Goal: Transaction & Acquisition: Purchase product/service

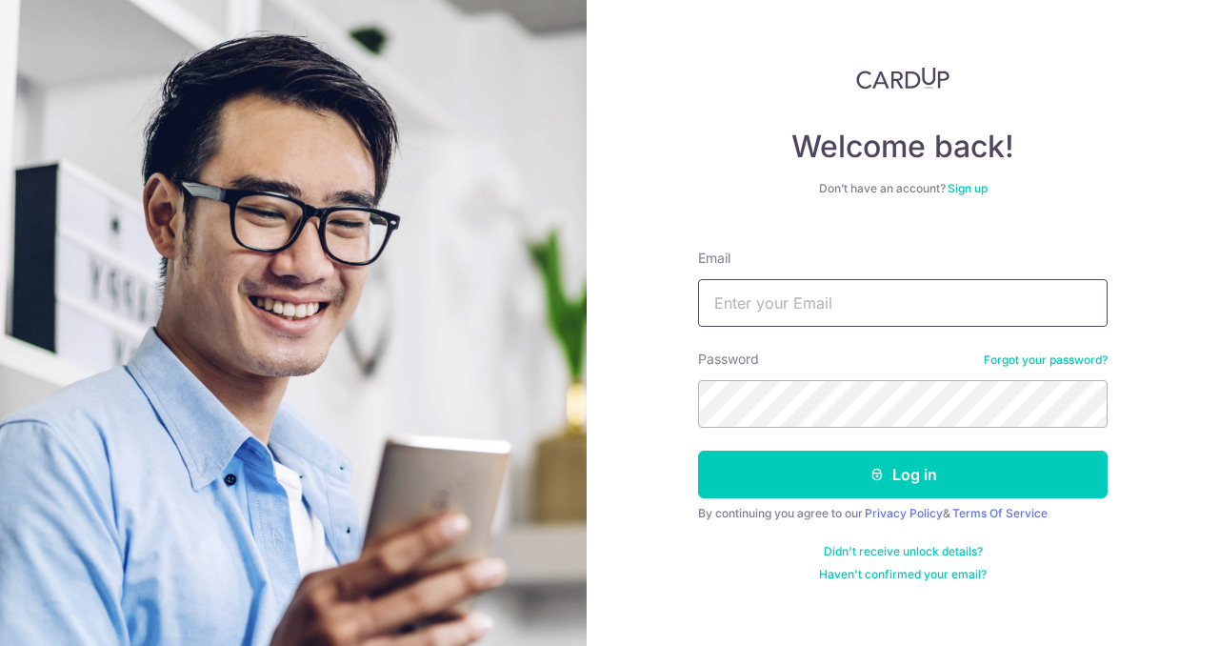
drag, startPoint x: 0, startPoint y: 0, endPoint x: 752, endPoint y: 298, distance: 809.2
click at [752, 298] on input "Email" at bounding box center [903, 303] width 410 height 48
type input "mikewee08@gmail.com"
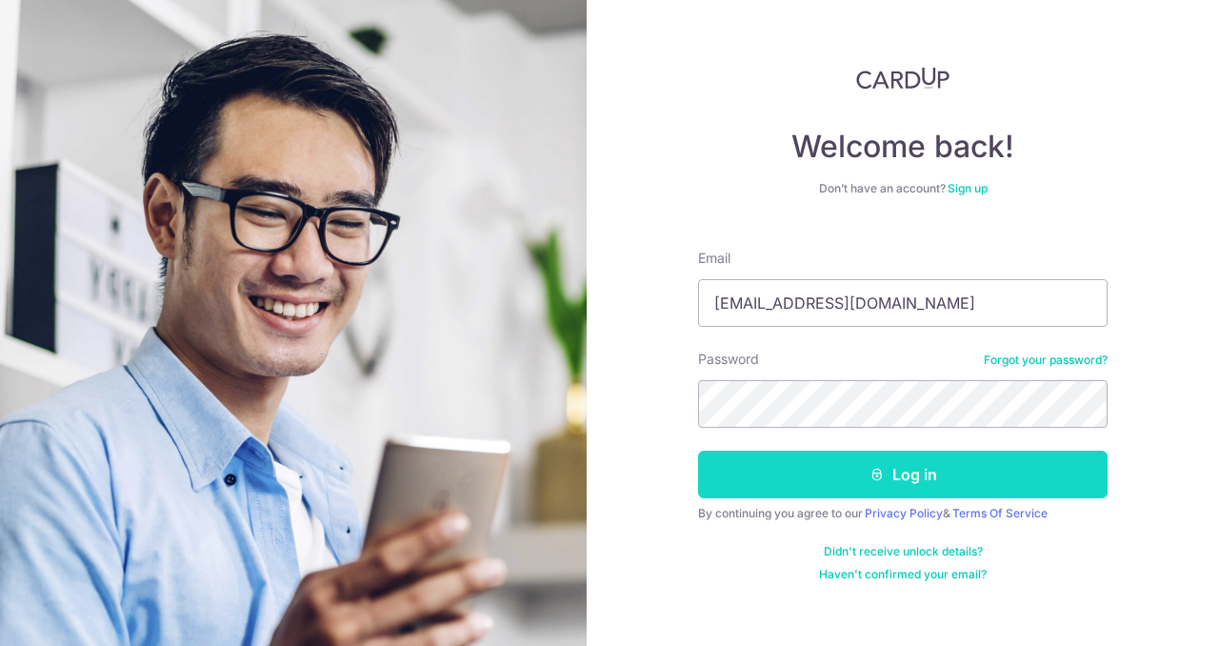
click at [808, 483] on button "Log in" at bounding box center [903, 474] width 410 height 48
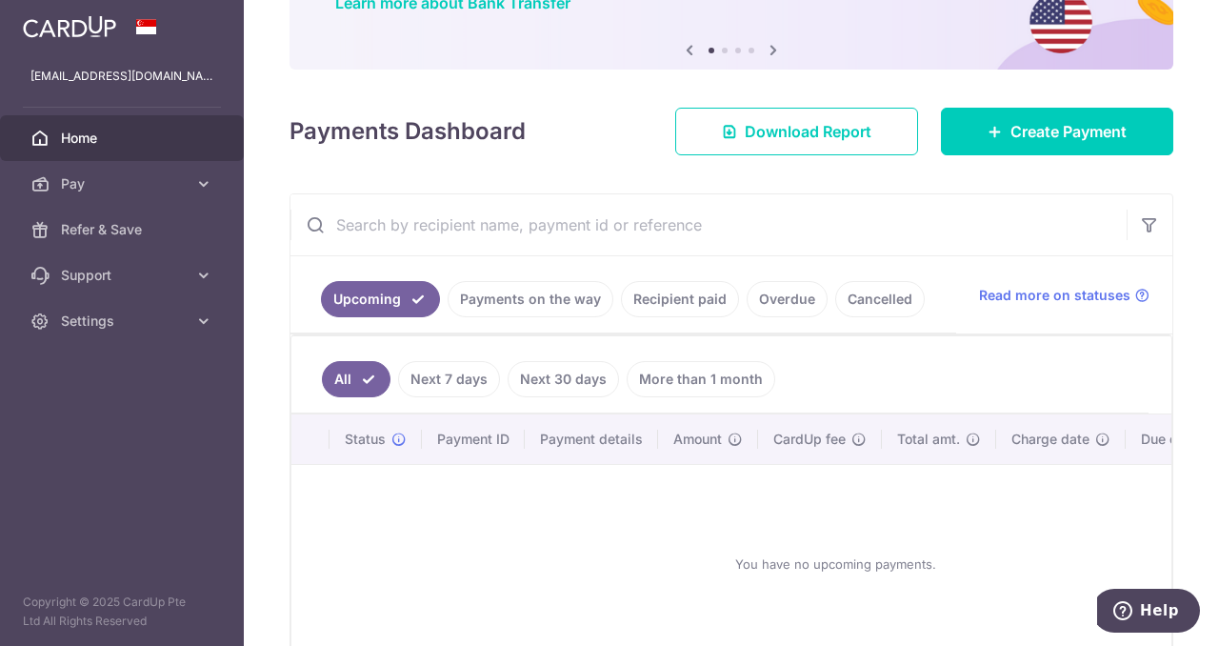
scroll to position [182, 0]
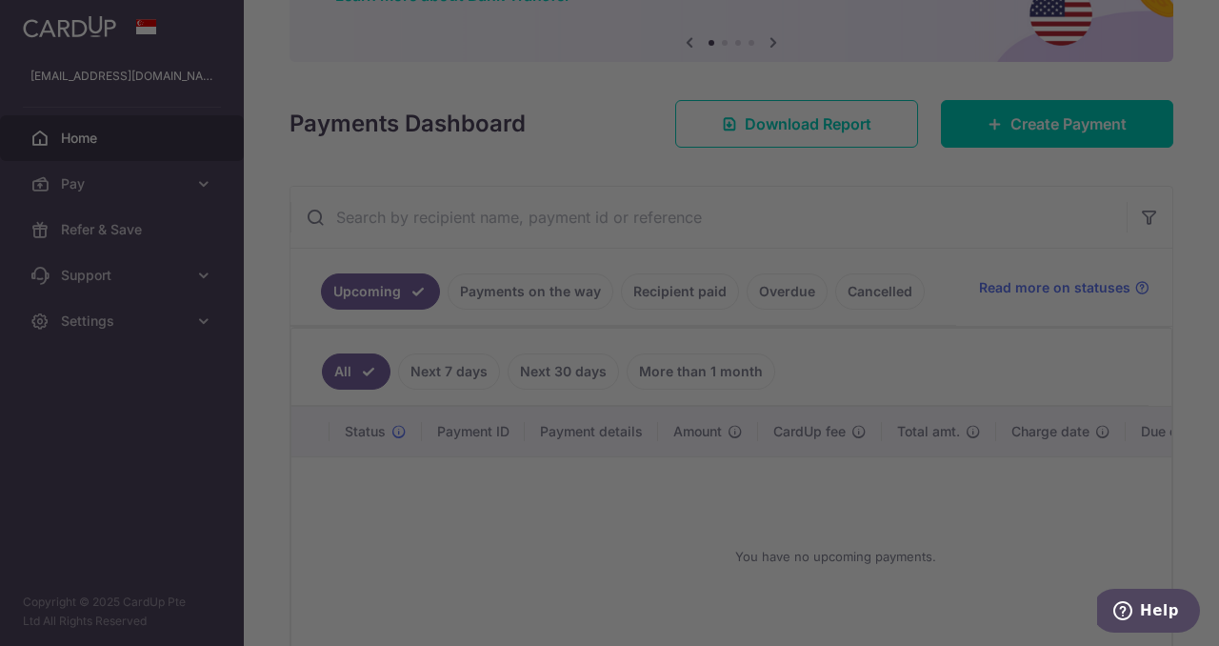
click at [1008, 119] on div at bounding box center [615, 326] width 1231 height 652
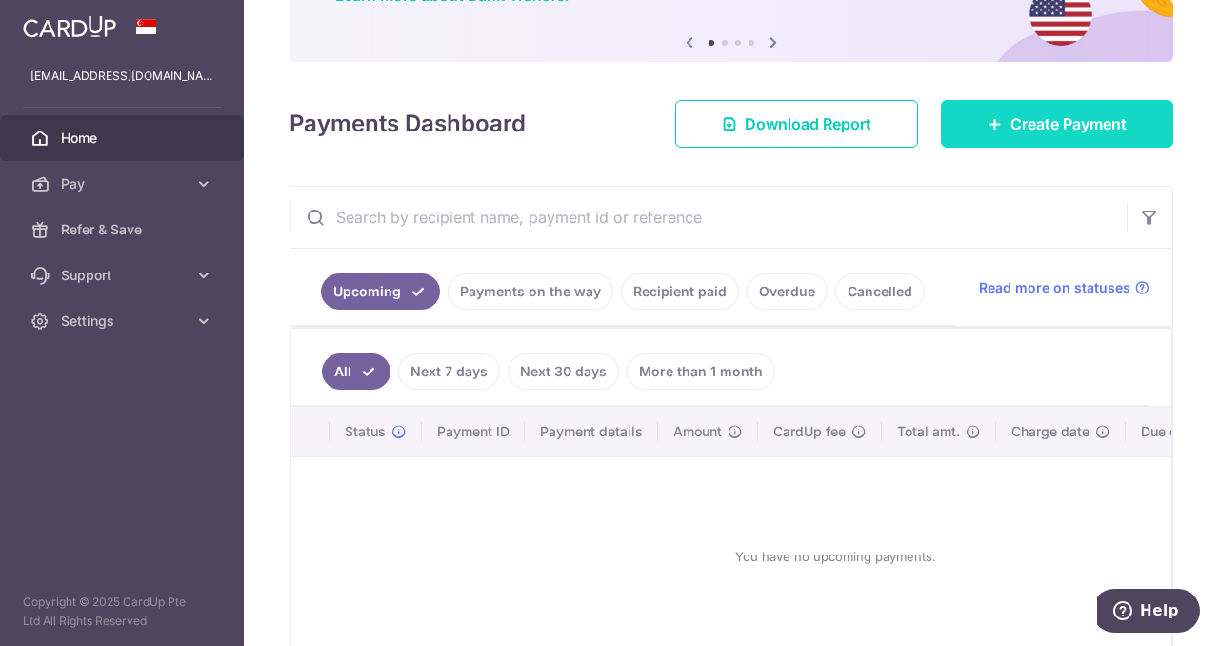
click at [1009, 137] on link "Create Payment" at bounding box center [1057, 124] width 232 height 48
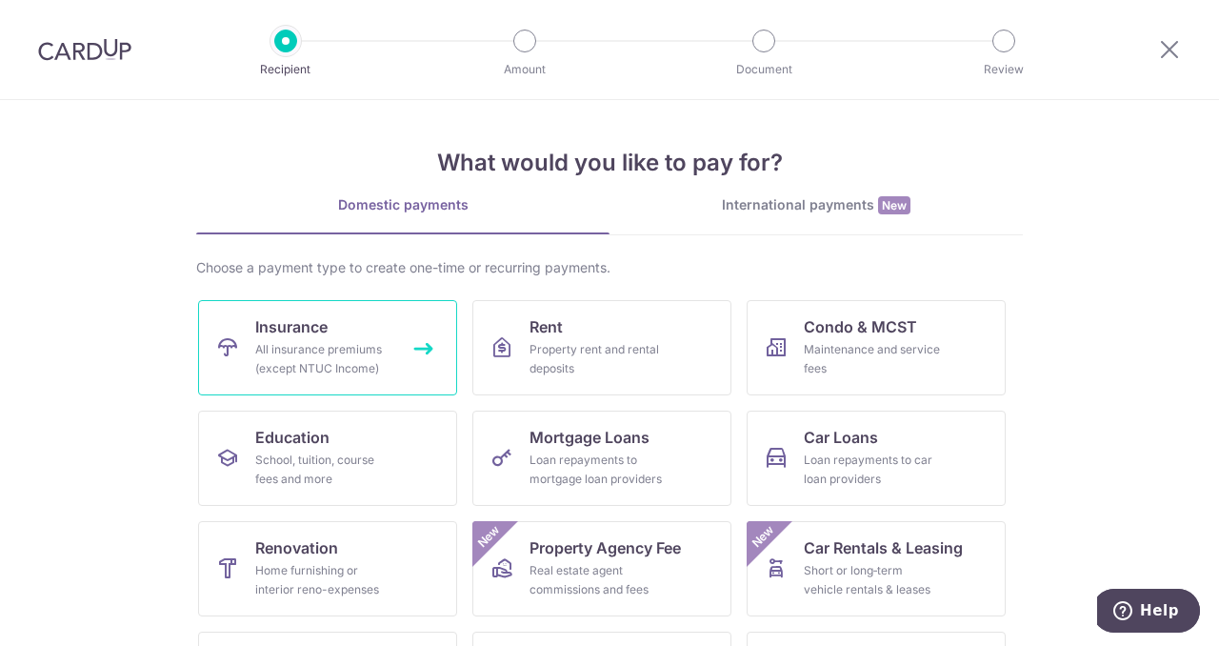
click at [326, 343] on div "All insurance premiums (except NTUC Income)" at bounding box center [323, 359] width 137 height 38
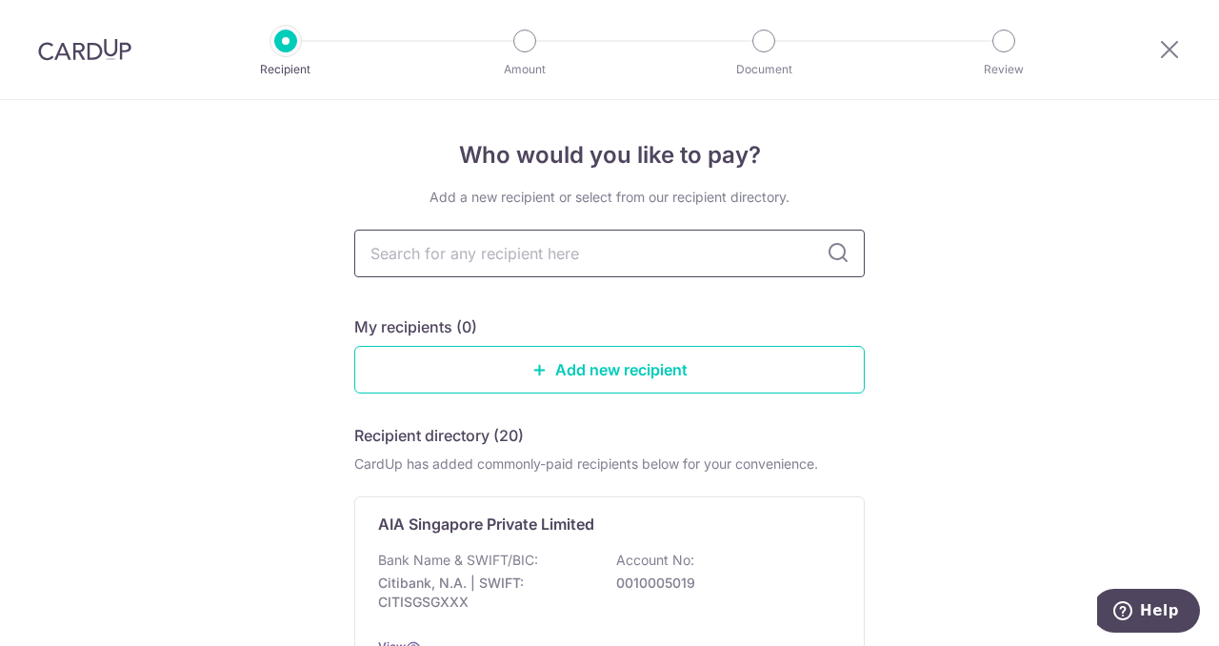
click at [432, 262] on input "text" at bounding box center [609, 254] width 510 height 48
type input "PRudential"
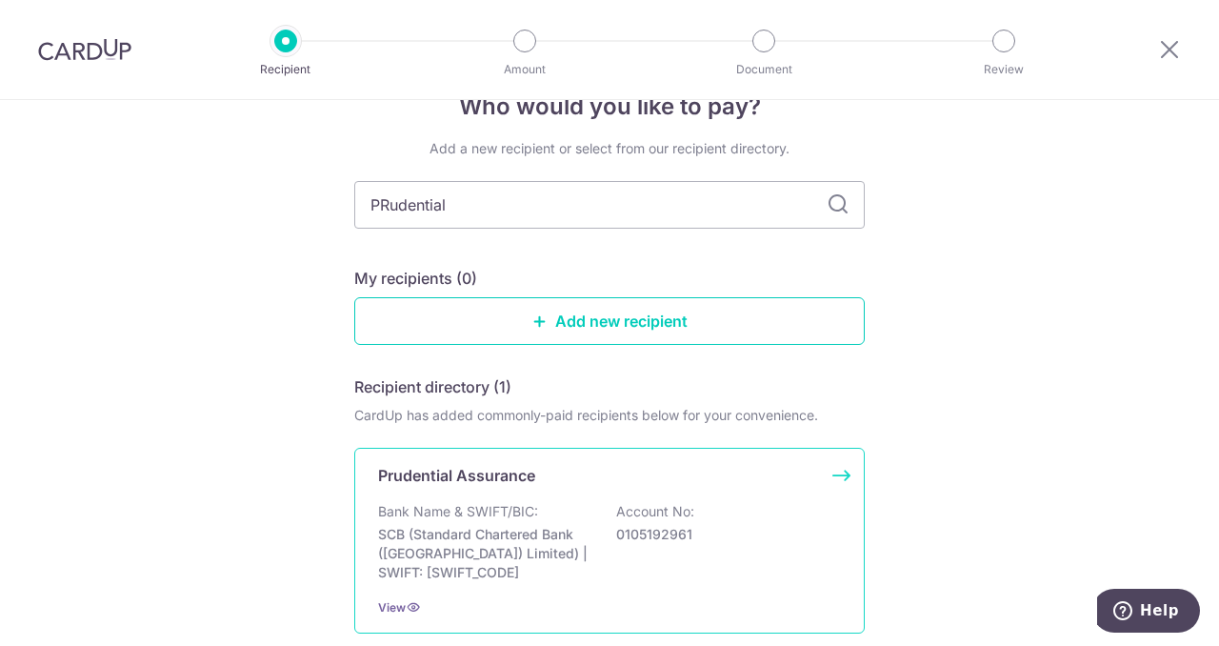
scroll to position [50, 0]
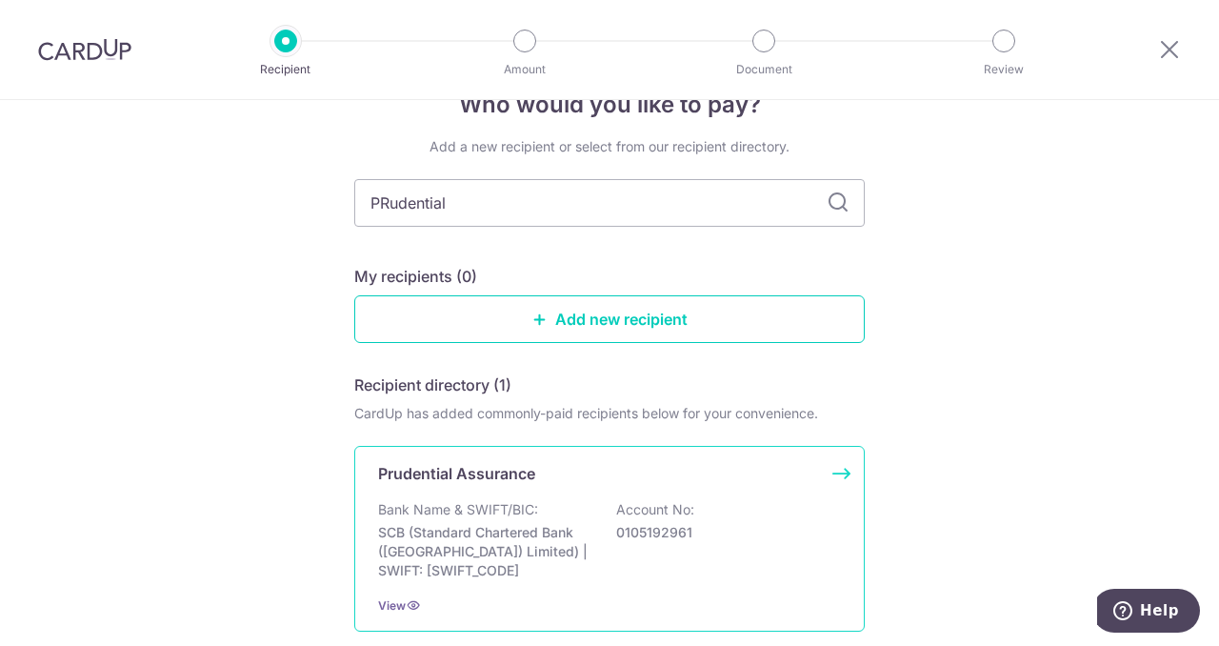
click at [838, 469] on div "Prudential Assurance Bank Name & SWIFT/BIC: SCB (Standard Chartered Bank (Singa…" at bounding box center [609, 539] width 510 height 186
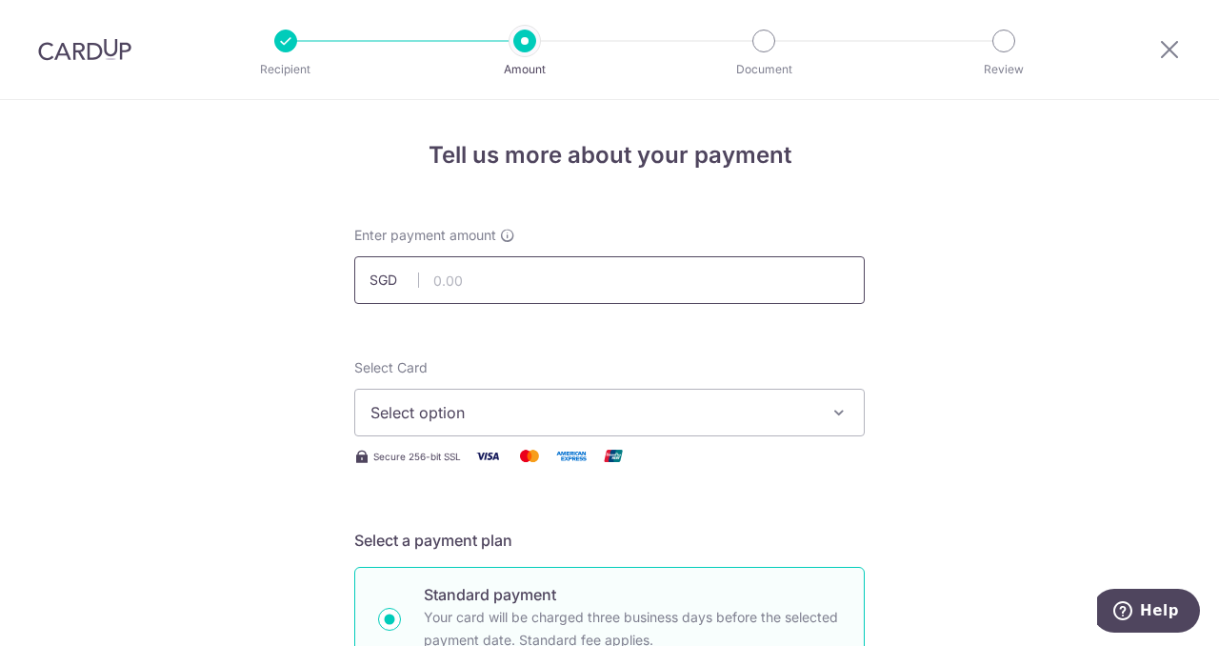
click at [448, 279] on input "text" at bounding box center [609, 280] width 510 height 48
type input "40,000.00"
click at [805, 410] on span "Select option" at bounding box center [592, 412] width 444 height 23
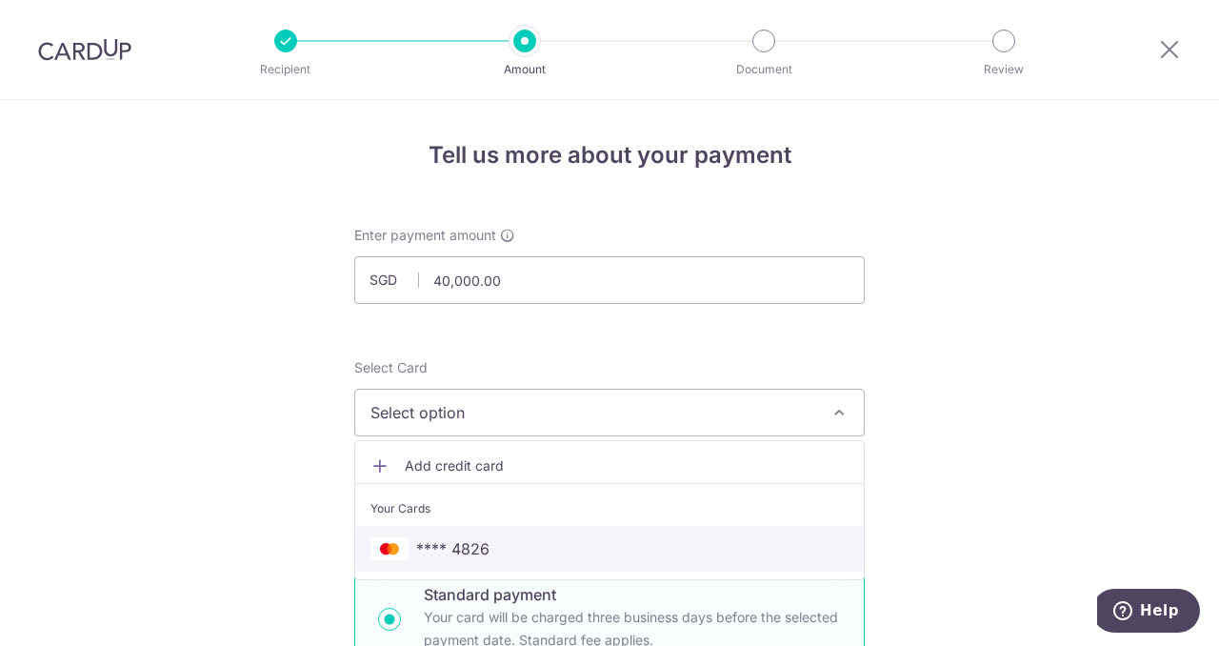
click at [709, 553] on span "**** 4826" at bounding box center [609, 548] width 478 height 23
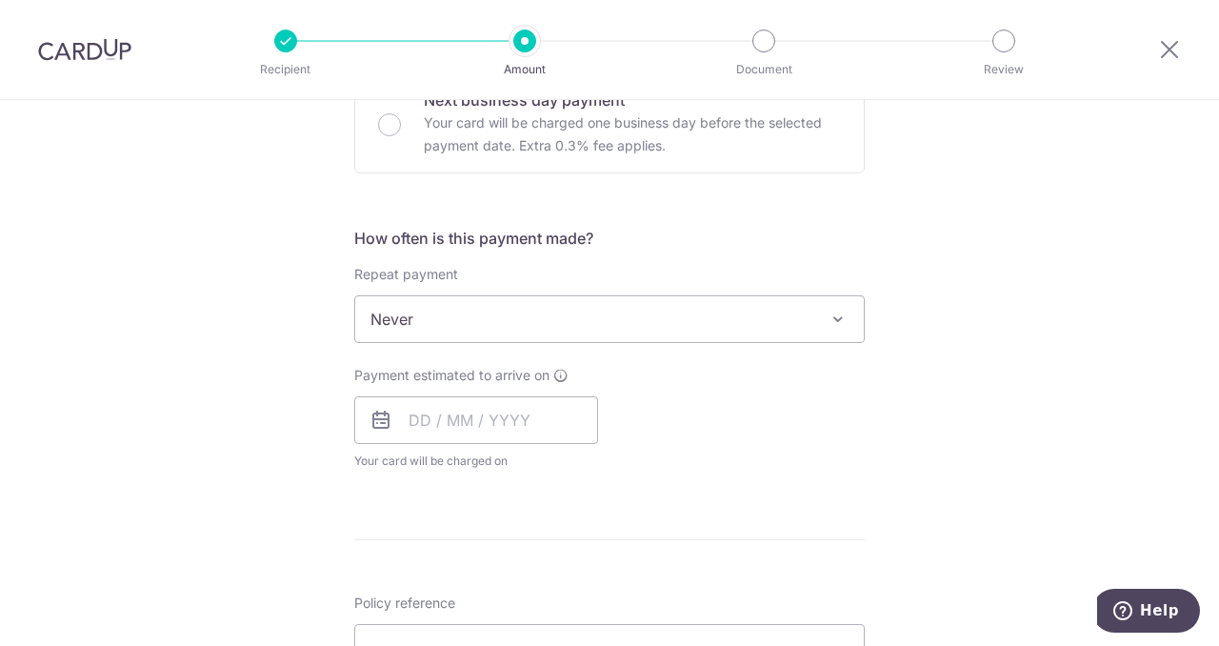
scroll to position [634, 0]
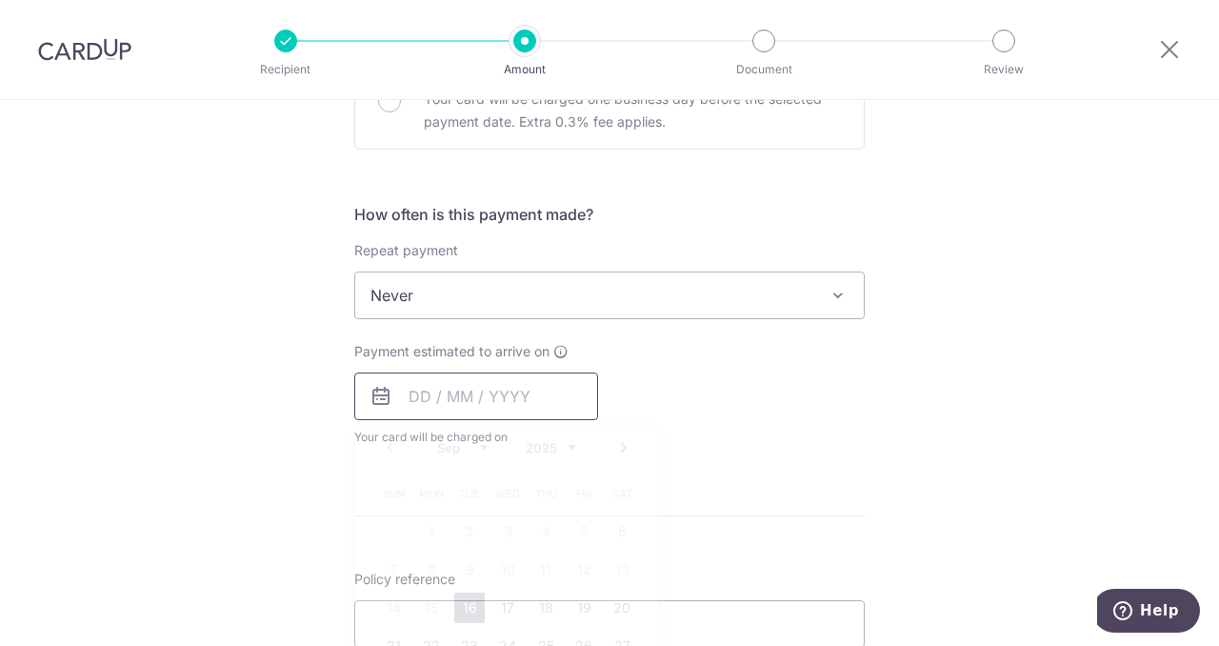
click at [415, 388] on input "text" at bounding box center [476, 396] width 244 height 48
click at [468, 605] on link "16" at bounding box center [469, 607] width 30 height 30
type input "16/09/2025"
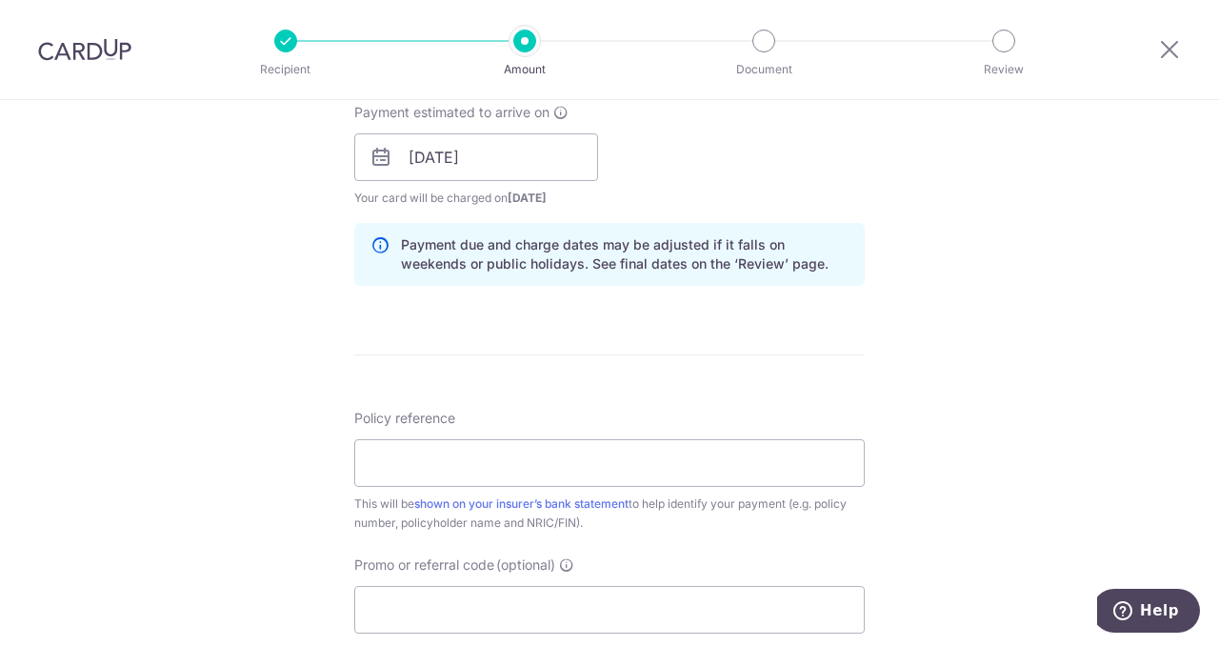
scroll to position [875, 0]
click at [469, 453] on input "Policy reference" at bounding box center [609, 461] width 510 height 48
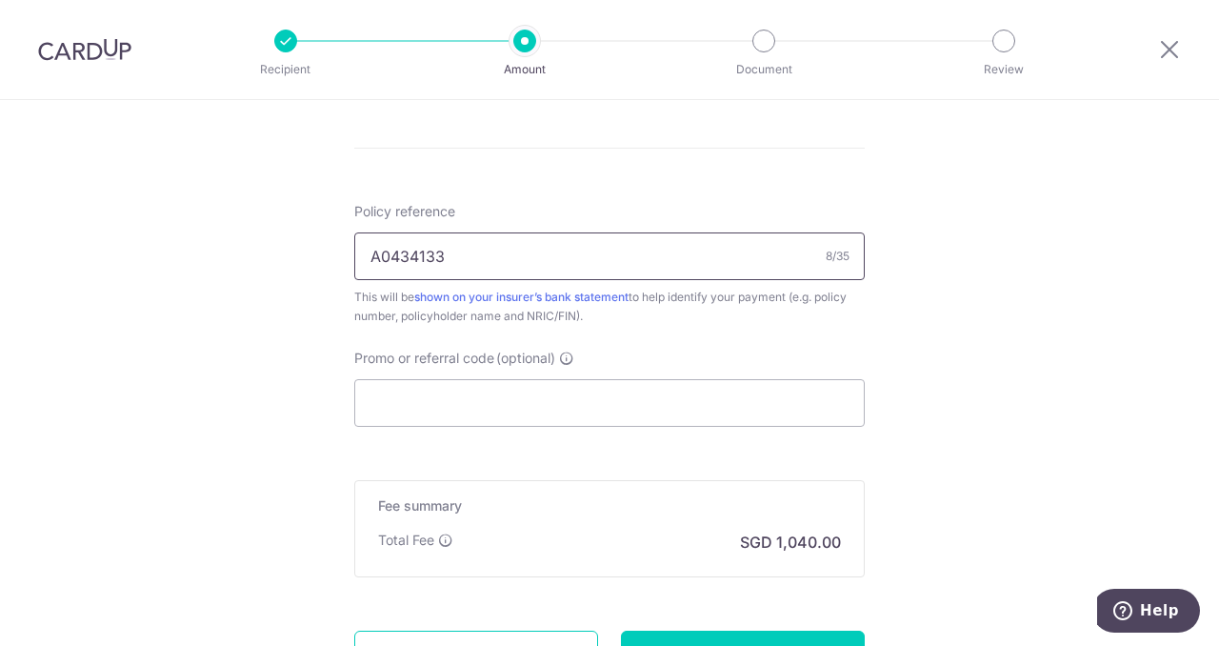
scroll to position [1083, 0]
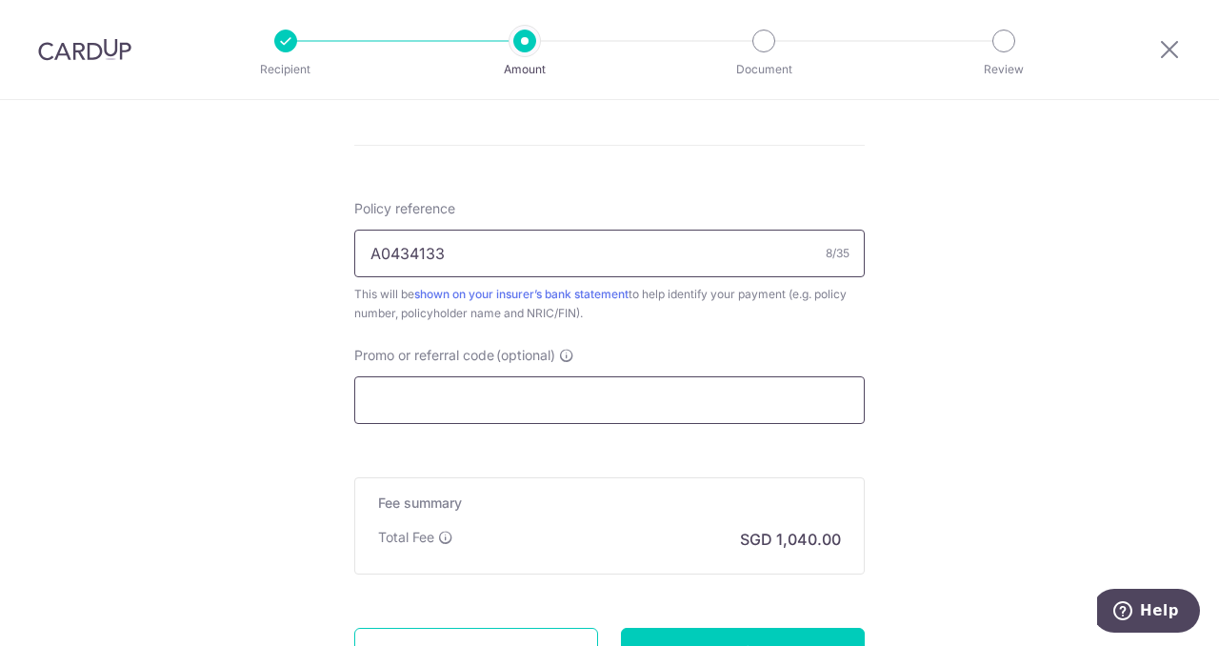
type input "A0434133"
click at [548, 400] on input "Promo or referral code (optional)" at bounding box center [609, 400] width 510 height 48
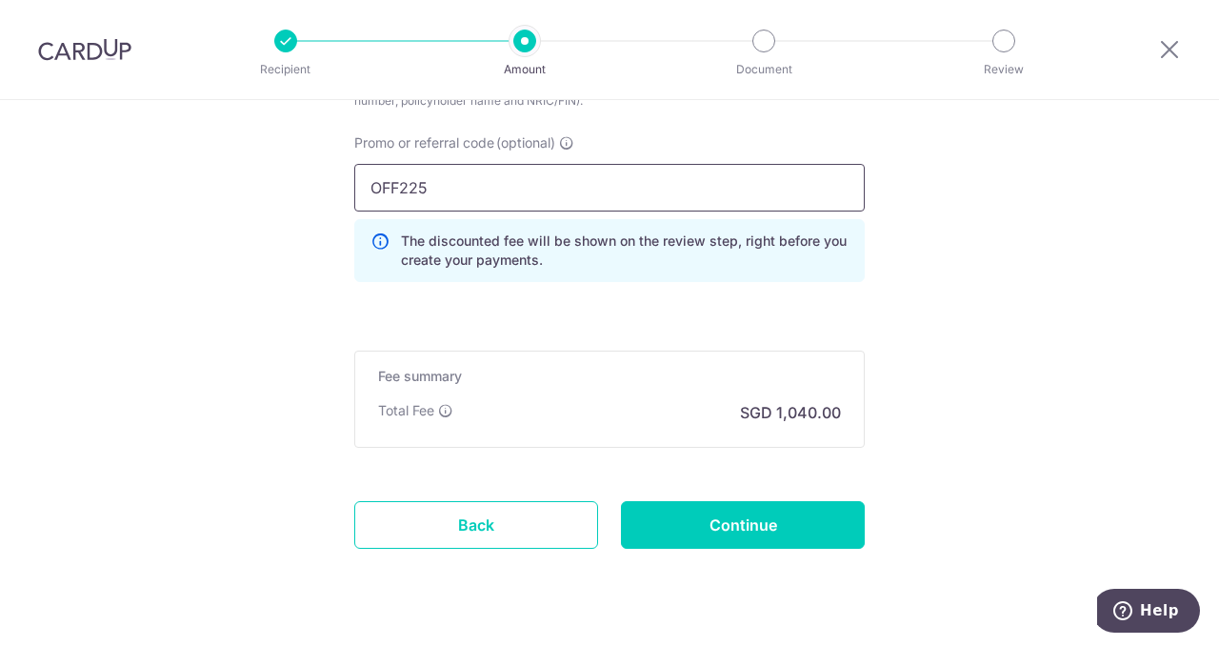
scroll to position [1300, 0]
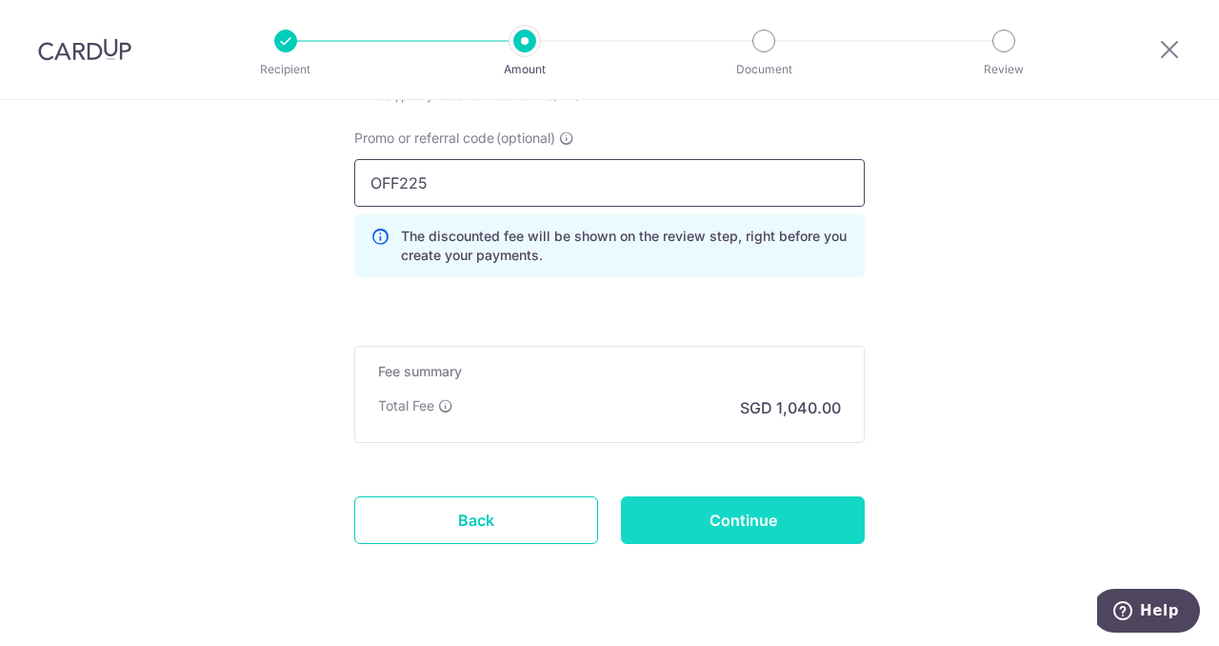
type input "OFF225"
click at [710, 518] on input "Continue" at bounding box center [743, 520] width 244 height 48
type input "Create Schedule"
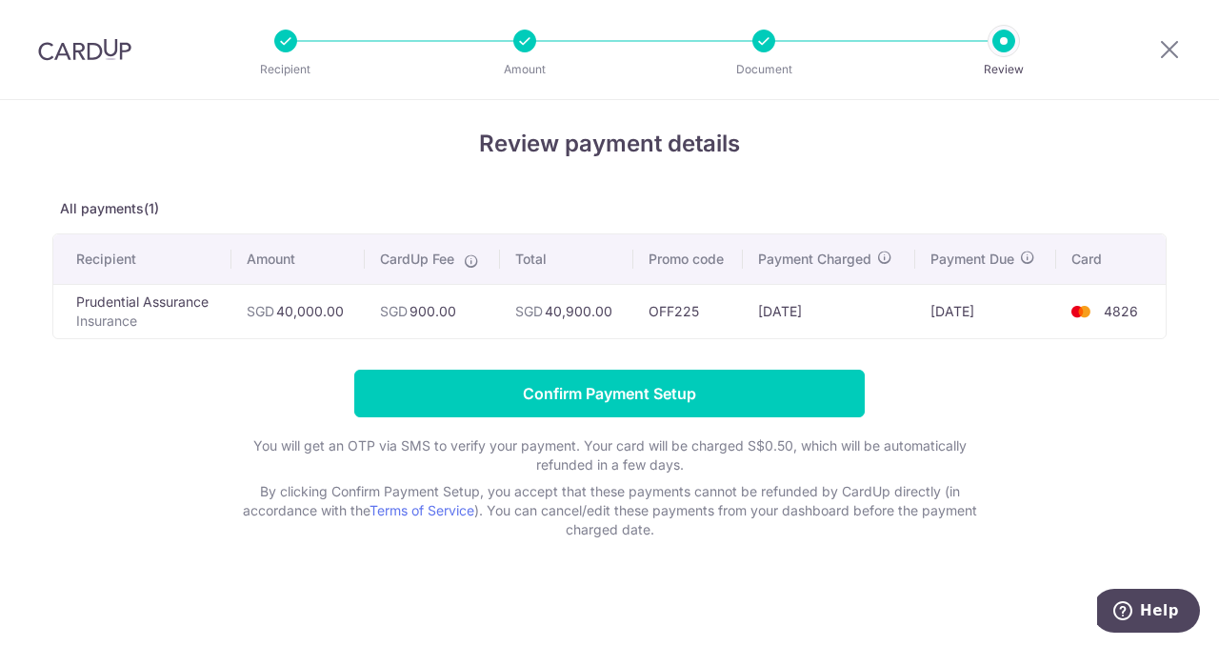
scroll to position [15, 0]
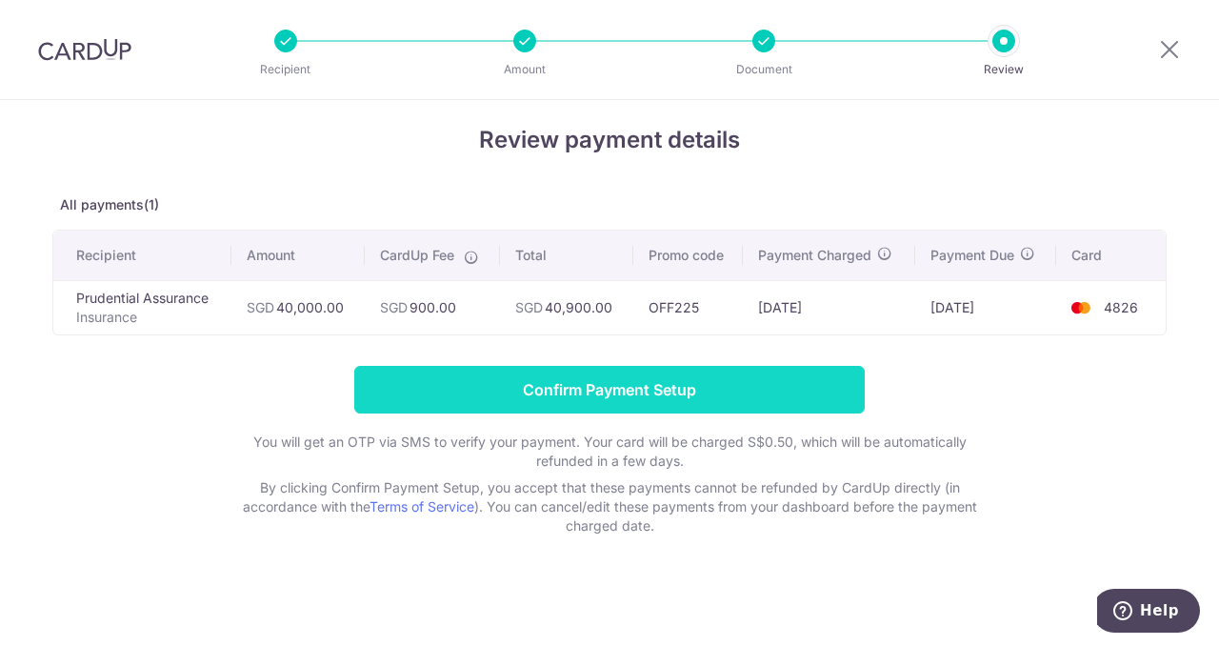
click at [698, 389] on input "Confirm Payment Setup" at bounding box center [609, 390] width 510 height 48
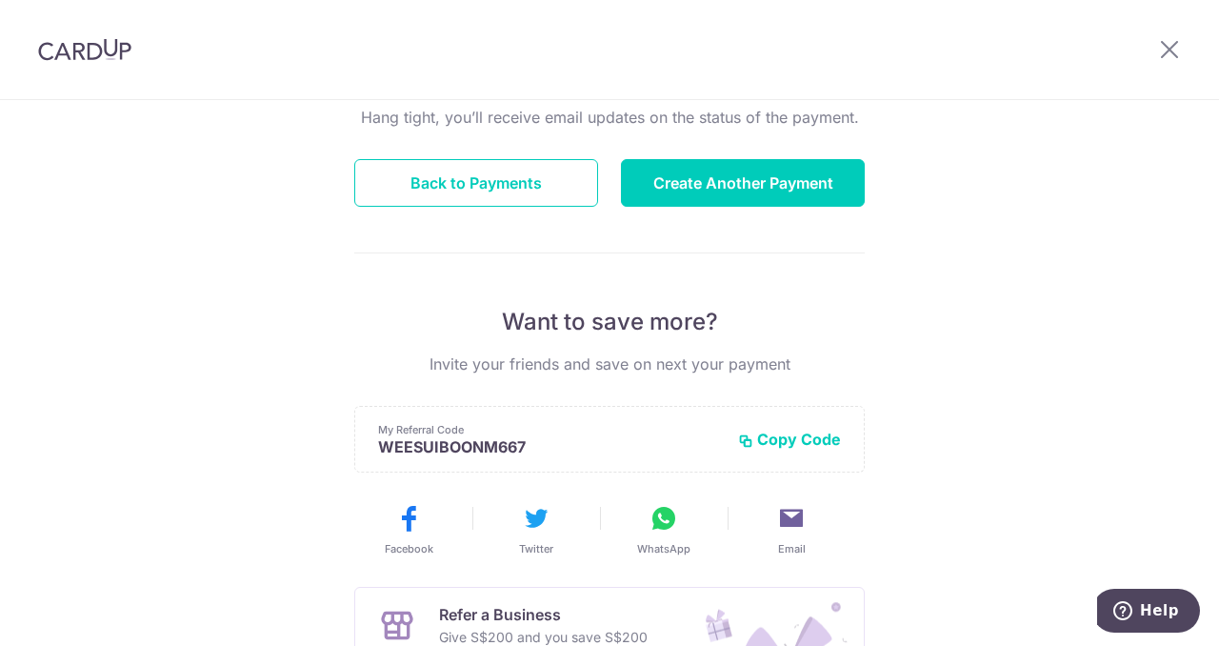
scroll to position [201, 0]
click at [1166, 50] on icon at bounding box center [1169, 49] width 23 height 24
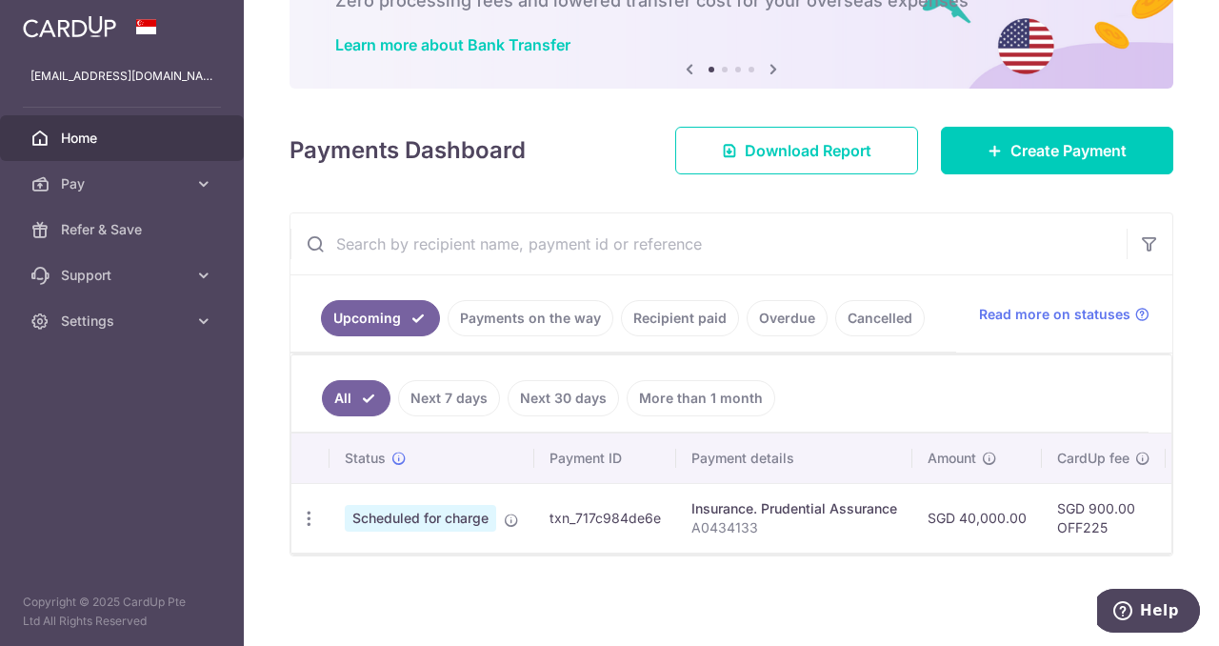
scroll to position [135, 0]
click at [141, 306] on link "Settings" at bounding box center [122, 321] width 244 height 46
click at [97, 405] on span "Logout" at bounding box center [124, 412] width 126 height 19
